Goal: Check status: Check status

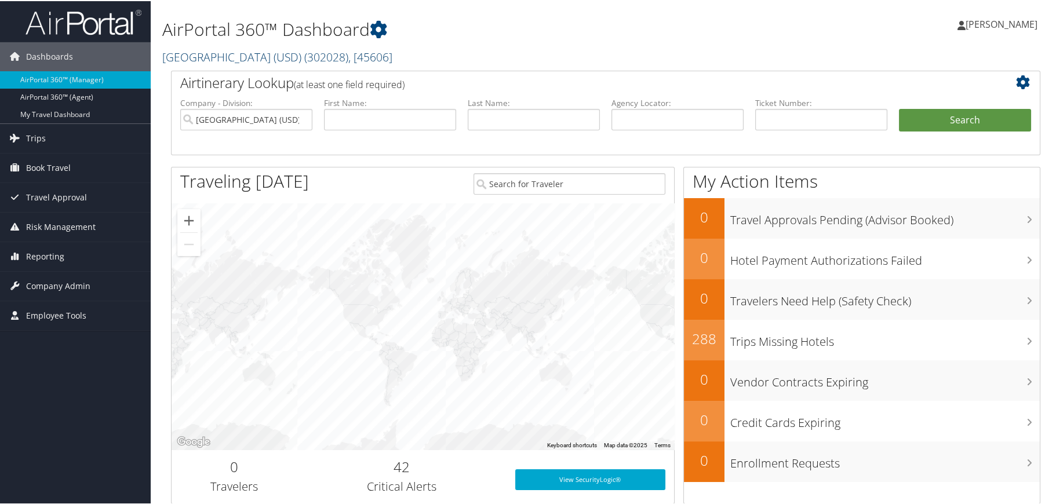
click at [343, 54] on span "( 302028 )" at bounding box center [326, 56] width 44 height 16
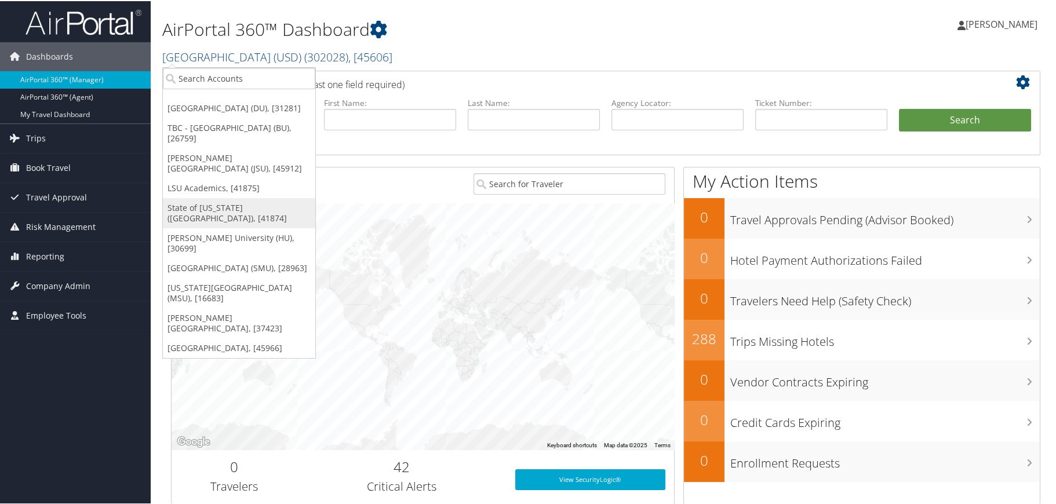
click at [229, 197] on link "State of [US_STATE] ([GEOGRAPHIC_DATA]), [41874]" at bounding box center [239, 212] width 152 height 30
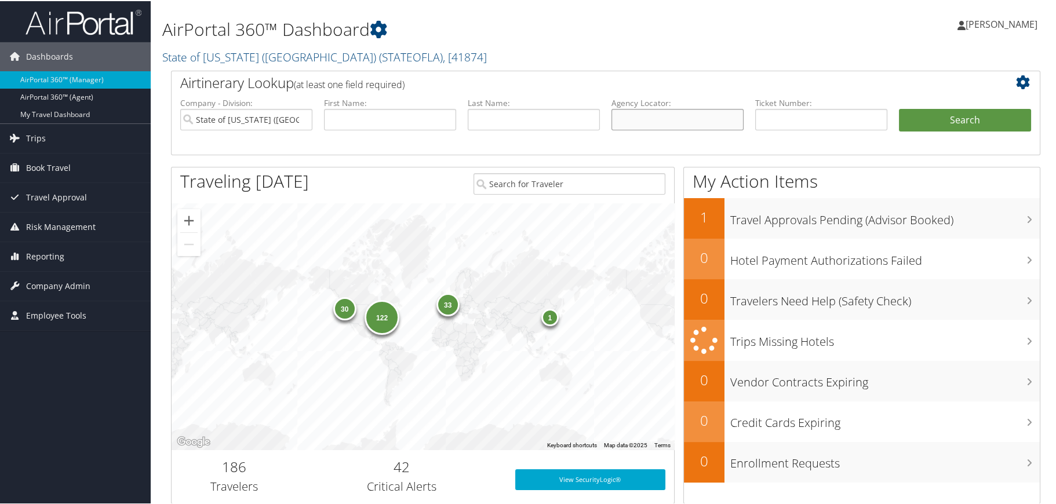
click at [630, 112] on input "text" at bounding box center [677, 118] width 132 height 21
type input "djfwrt"
click at [934, 122] on button "Search" at bounding box center [965, 119] width 132 height 23
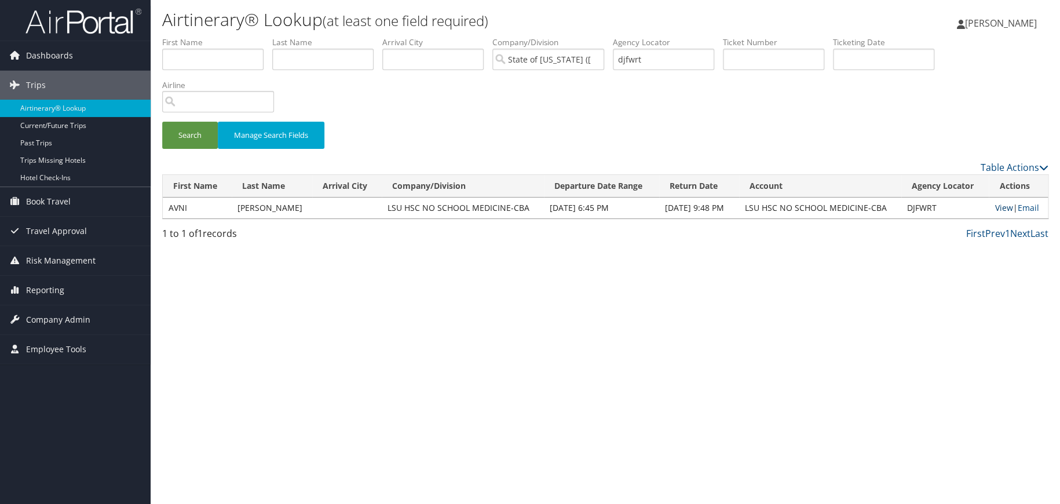
click at [997, 209] on link "View" at bounding box center [1004, 207] width 18 height 11
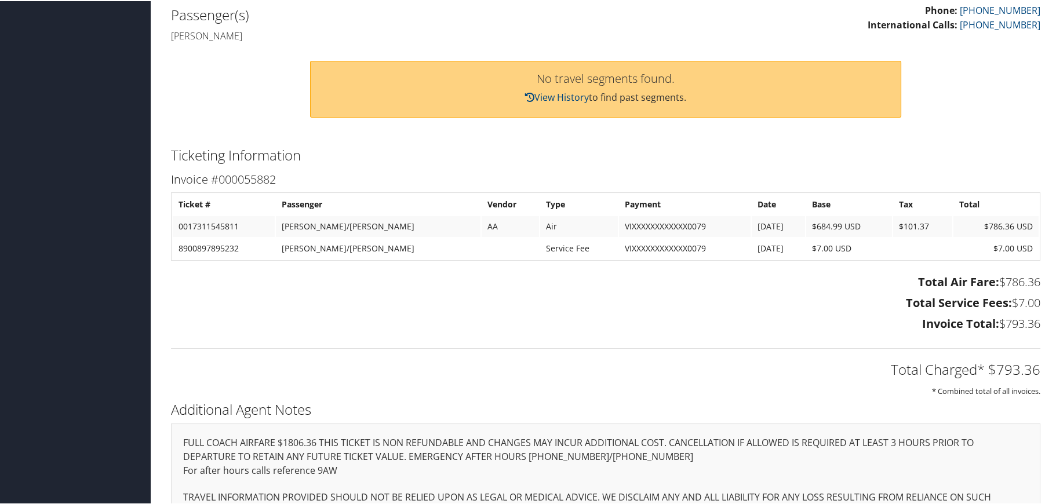
scroll to position [335, 0]
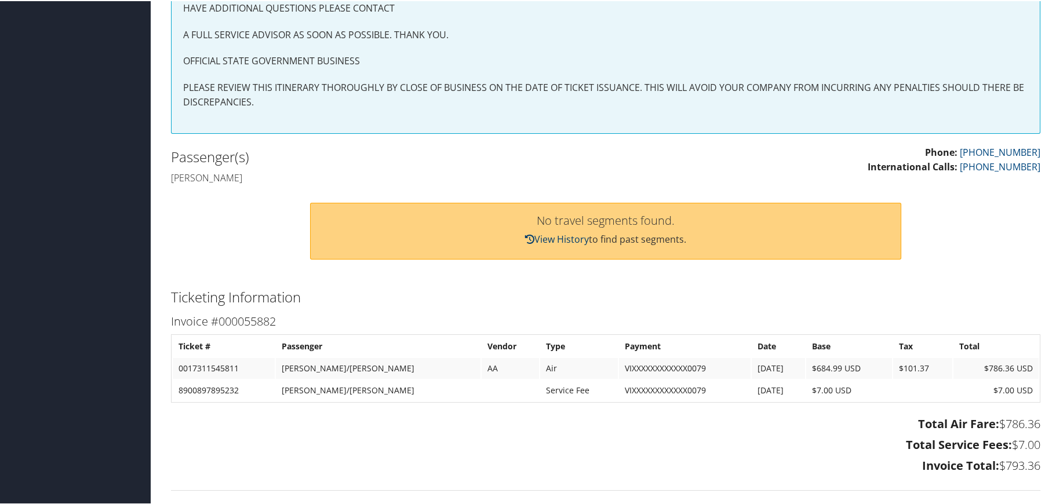
click at [526, 237] on icon at bounding box center [529, 238] width 9 height 9
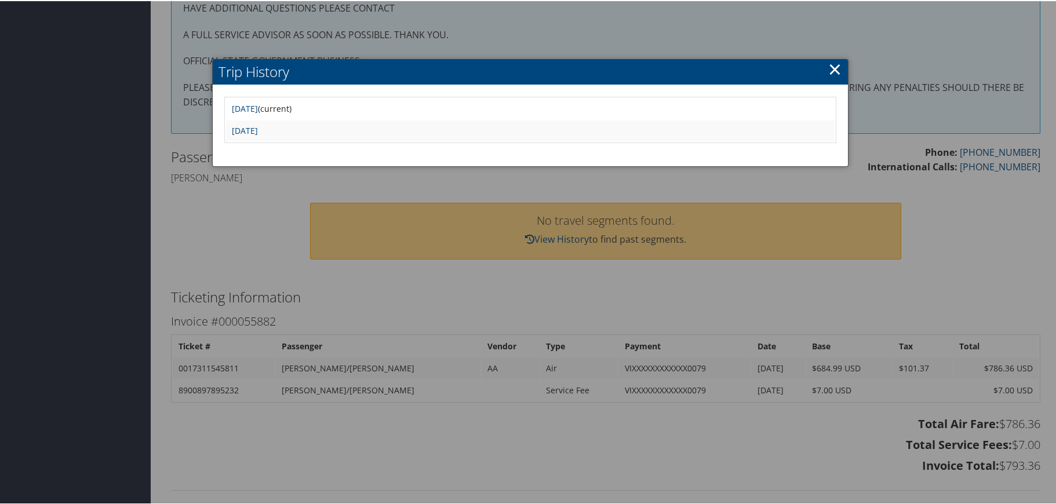
click at [832, 69] on link "×" at bounding box center [834, 67] width 13 height 23
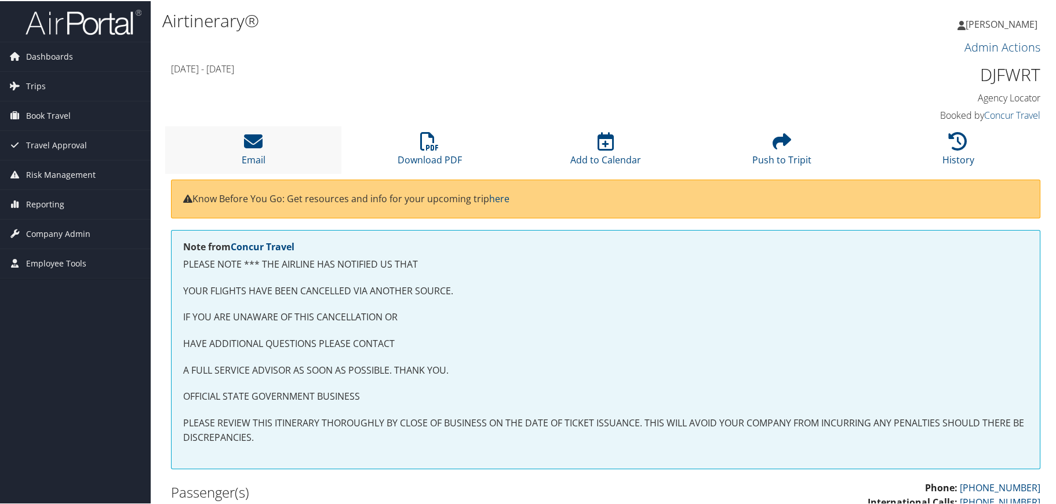
scroll to position [0, 0]
